Goal: Navigation & Orientation: Go to known website

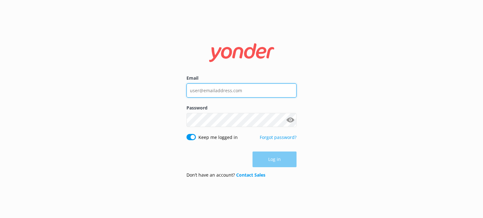
type input "[EMAIL_ADDRESS][DOMAIN_NAME]"
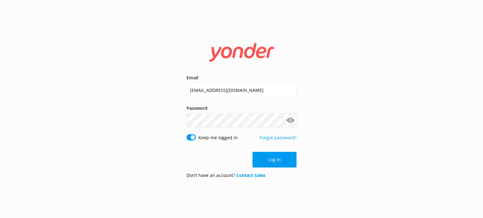
click at [277, 161] on div "Log in" at bounding box center [241, 160] width 110 height 16
click at [271, 159] on button "Log in" at bounding box center [274, 160] width 44 height 16
